Goal: Find contact information: Find contact information

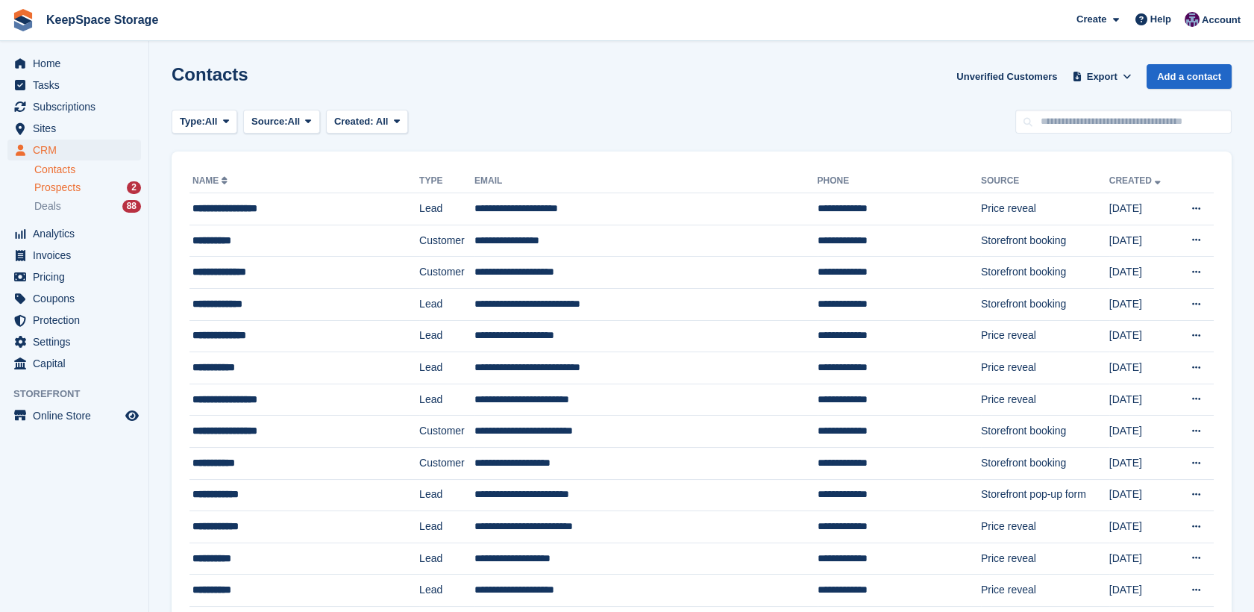
click at [80, 193] on div "Prospects 2" at bounding box center [87, 188] width 107 height 14
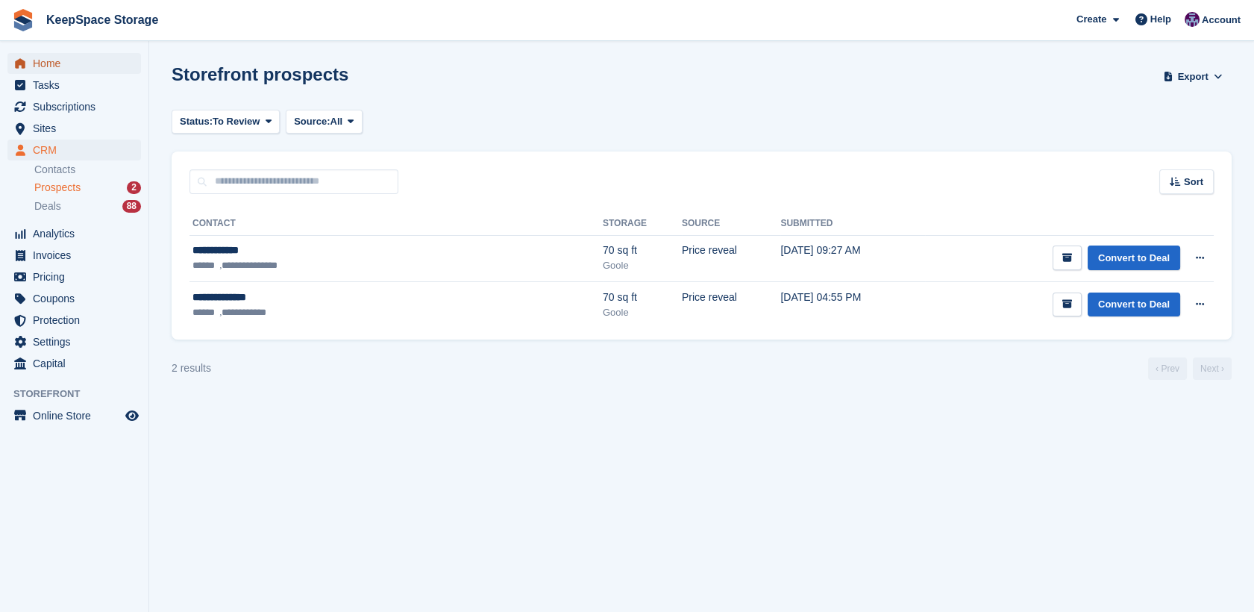
click at [60, 63] on span "Home" at bounding box center [78, 63] width 90 height 21
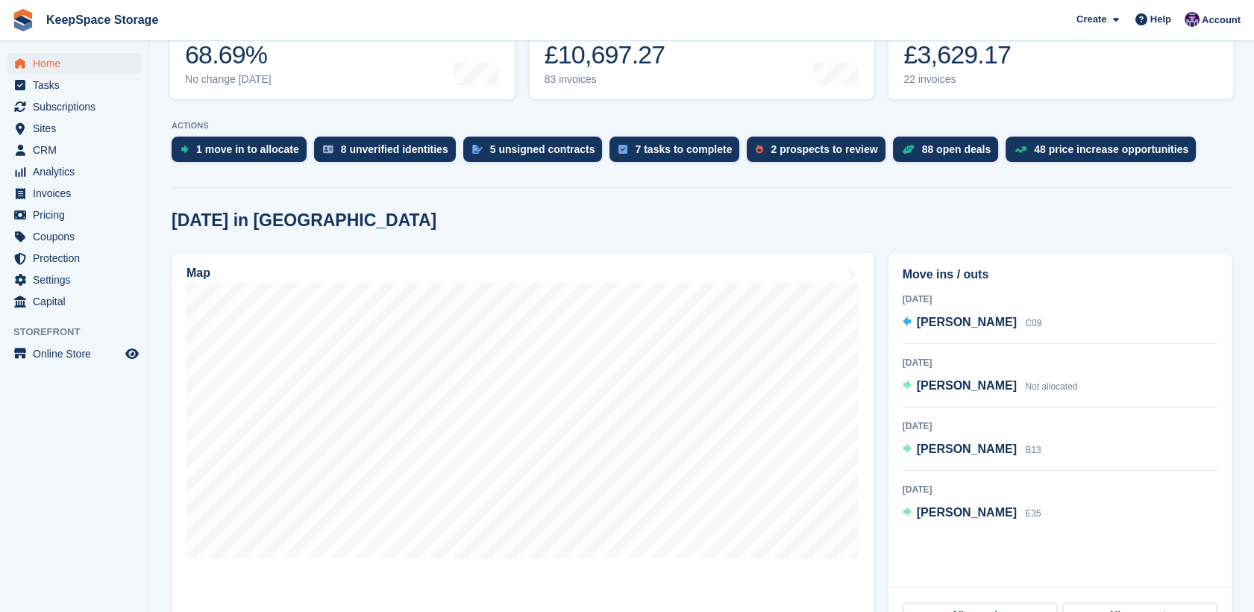
scroll to position [235, 0]
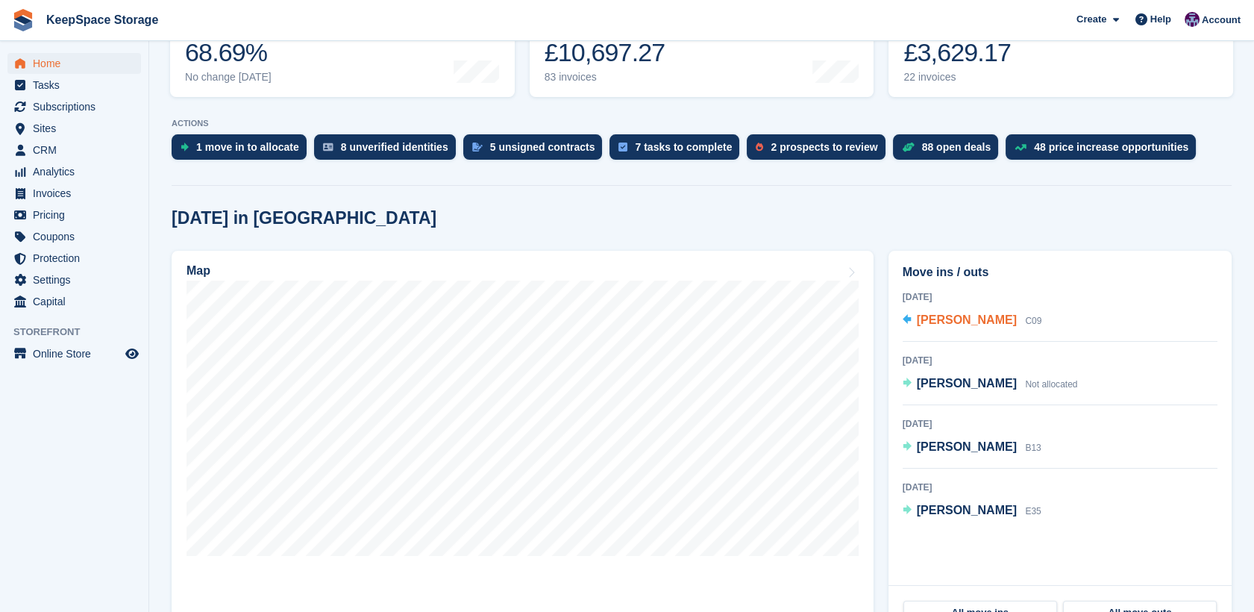
click at [928, 320] on span "Julie Cheng" at bounding box center [967, 319] width 100 height 13
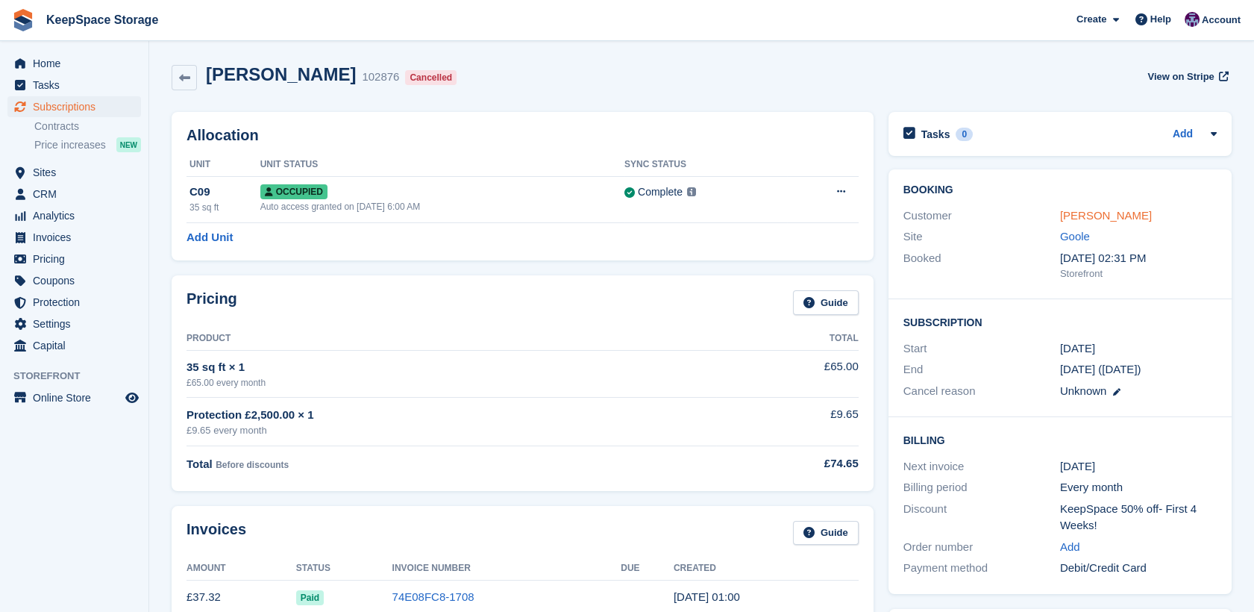
click at [1104, 210] on link "[PERSON_NAME]" at bounding box center [1106, 215] width 92 height 13
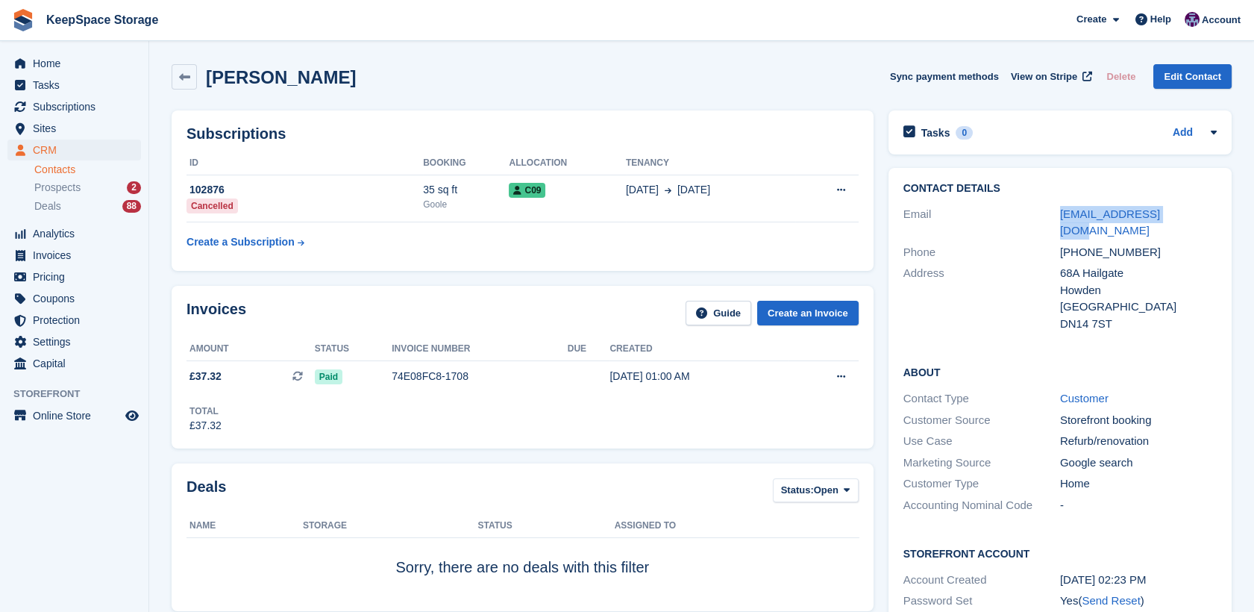
drag, startPoint x: 1185, startPoint y: 210, endPoint x: 1046, endPoint y: 218, distance: 139.8
click at [1046, 218] on div "Email juche@hotmail.co.uk" at bounding box center [1060, 223] width 313 height 38
copy div "juche@hotmail.co.uk"
click at [180, 72] on icon at bounding box center [184, 77] width 11 height 11
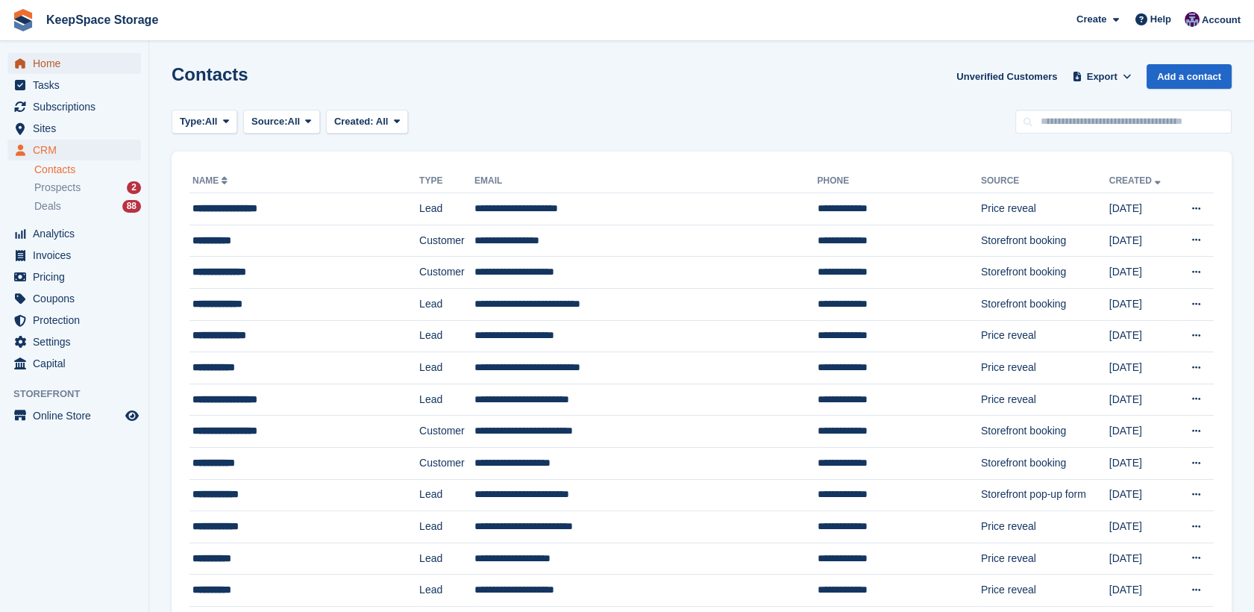
click at [53, 62] on span "Home" at bounding box center [78, 63] width 90 height 21
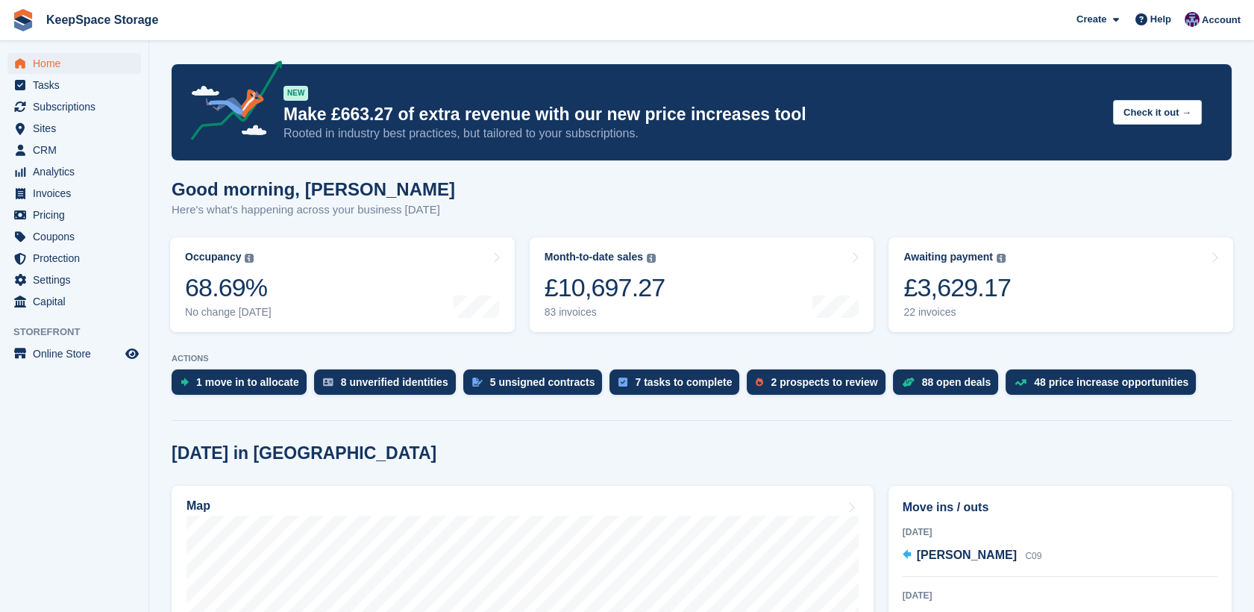
click at [593, 211] on div "Good morning, [PERSON_NAME] Here's what's happening across your business [DATE]" at bounding box center [702, 207] width 1060 height 57
